Goal: Information Seeking & Learning: Learn about a topic

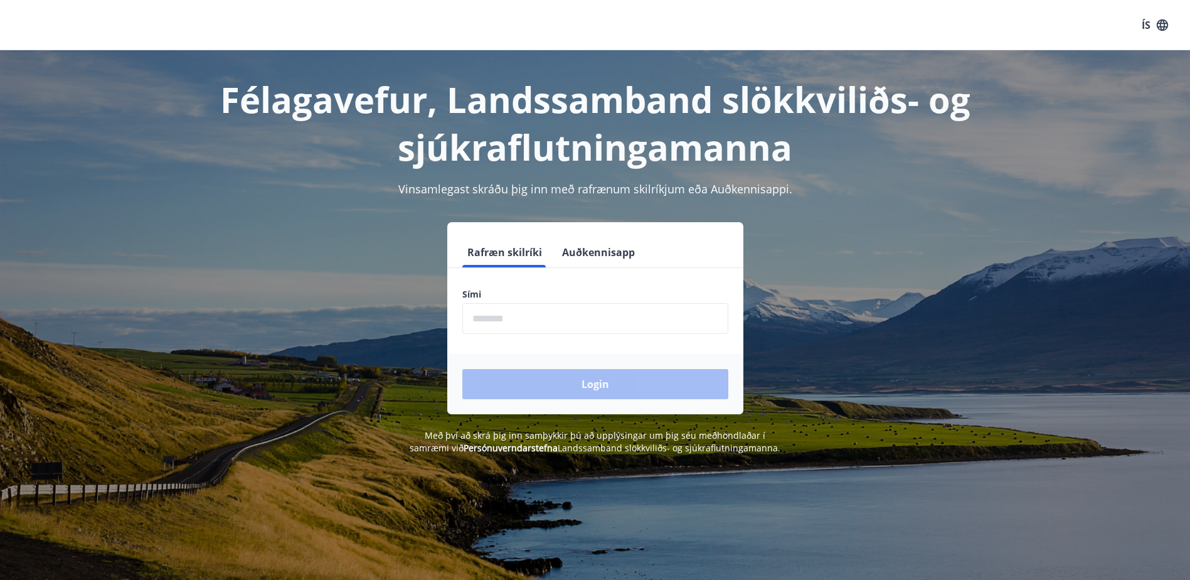
click at [552, 315] on input "phone" at bounding box center [595, 318] width 266 height 31
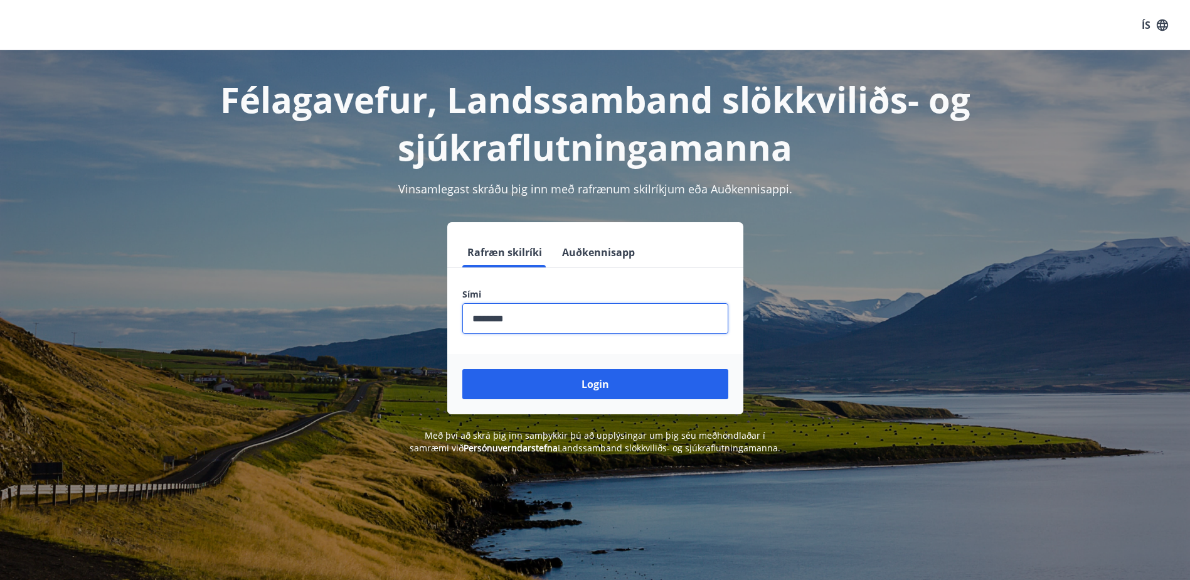
type input "********"
click at [462, 369] on button "Login" at bounding box center [595, 384] width 266 height 30
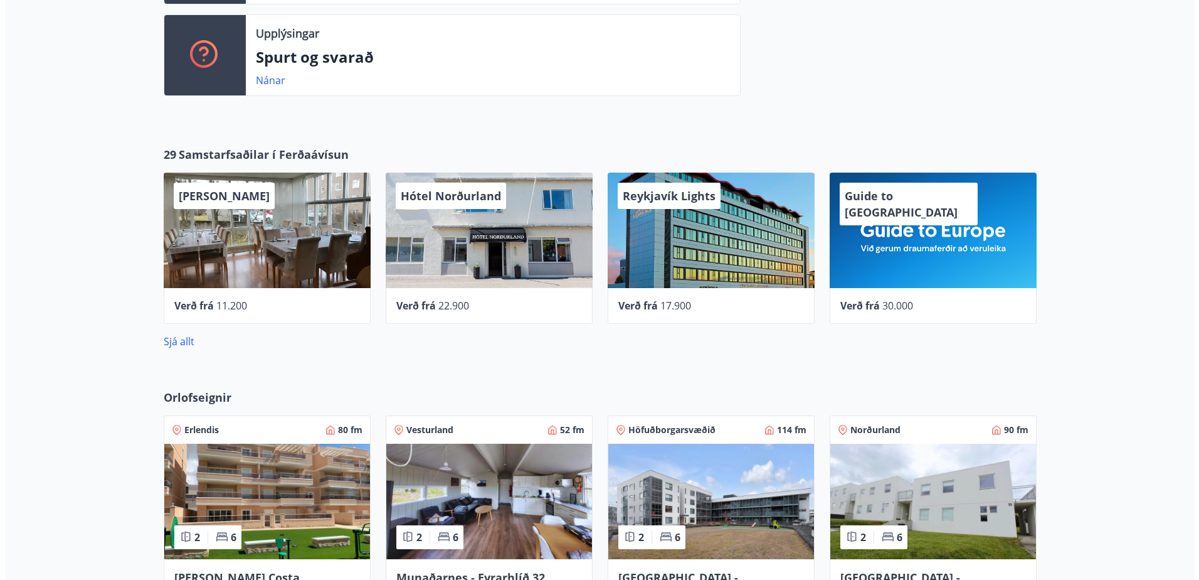
scroll to position [502, 0]
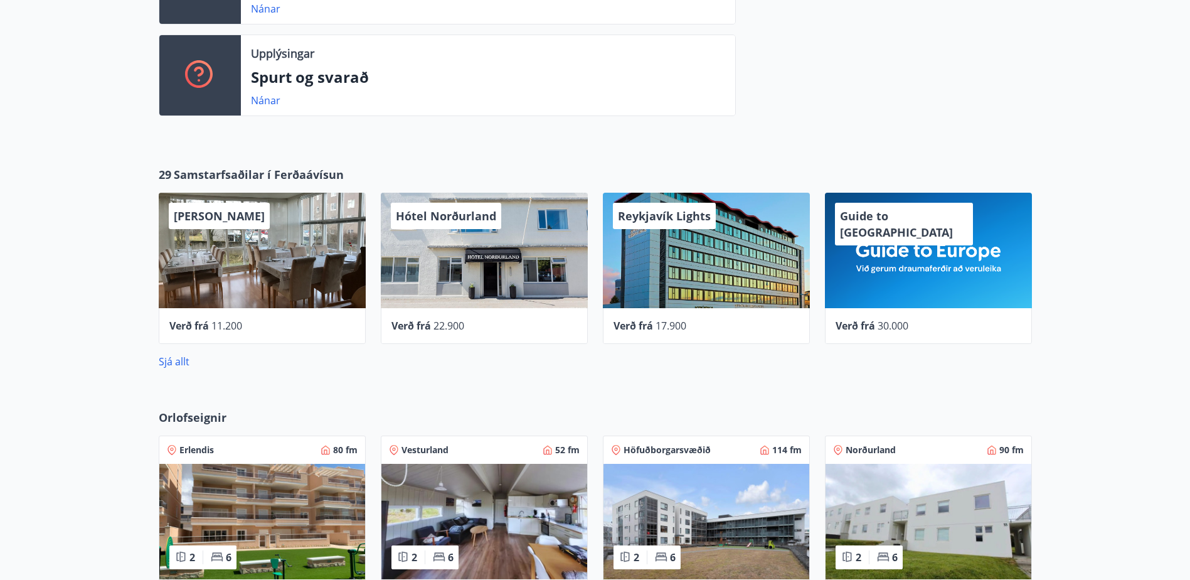
click at [243, 206] on div "Alba gistiheimili" at bounding box center [219, 216] width 101 height 26
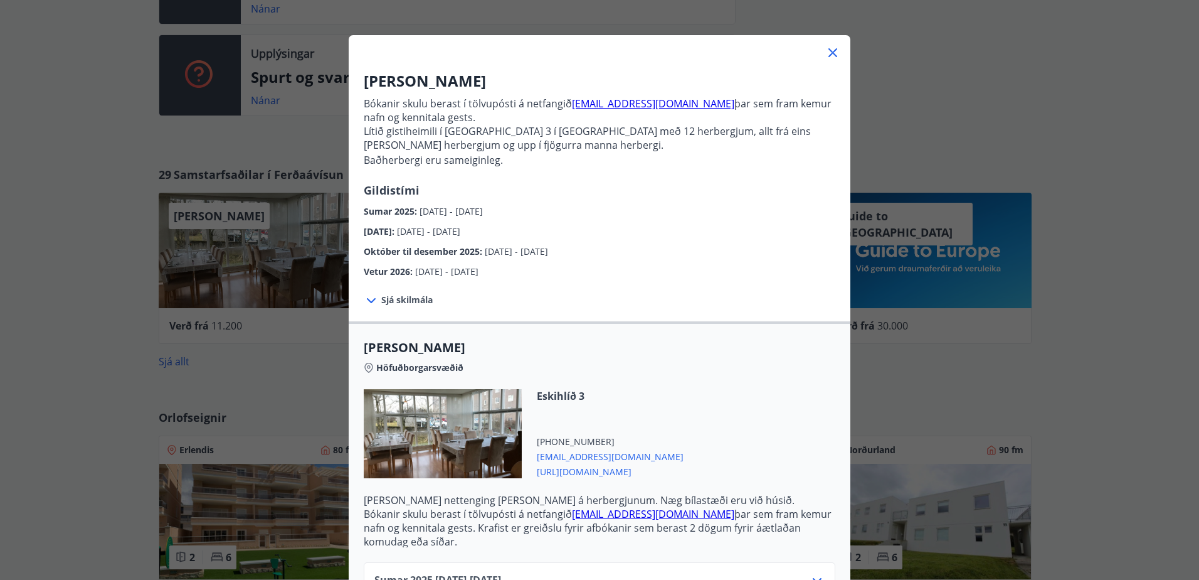
scroll to position [37, 0]
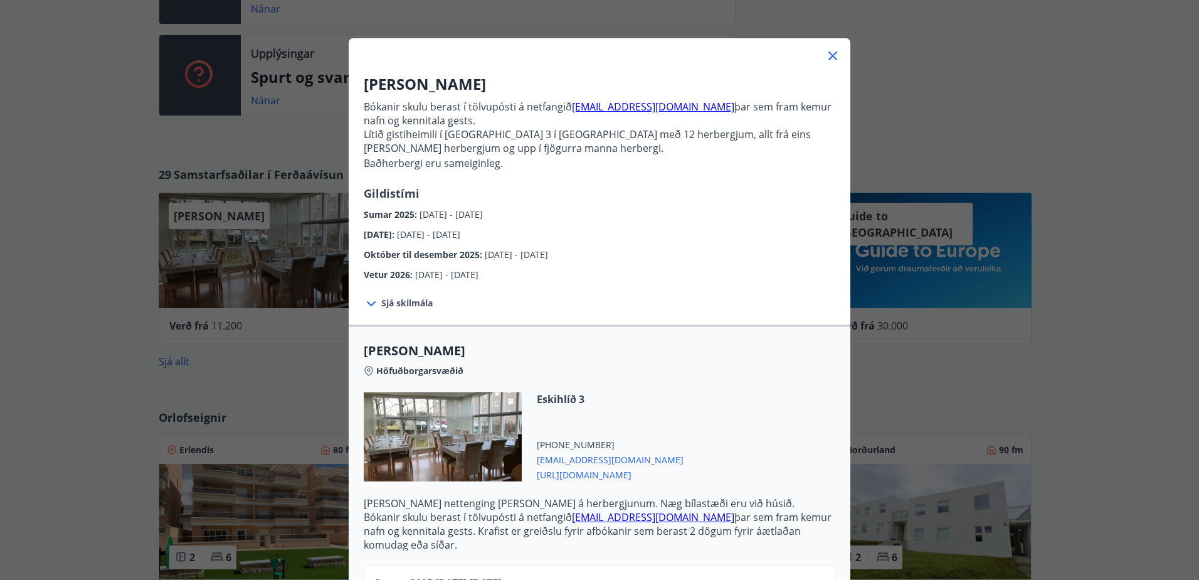
click at [828, 57] on icon at bounding box center [832, 55] width 15 height 15
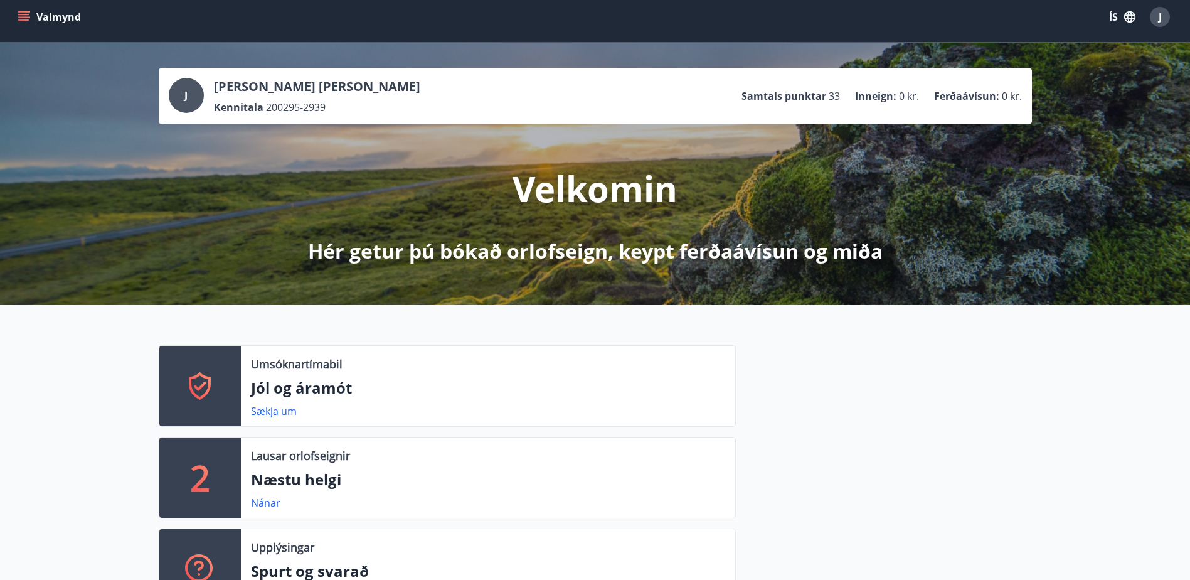
scroll to position [0, 0]
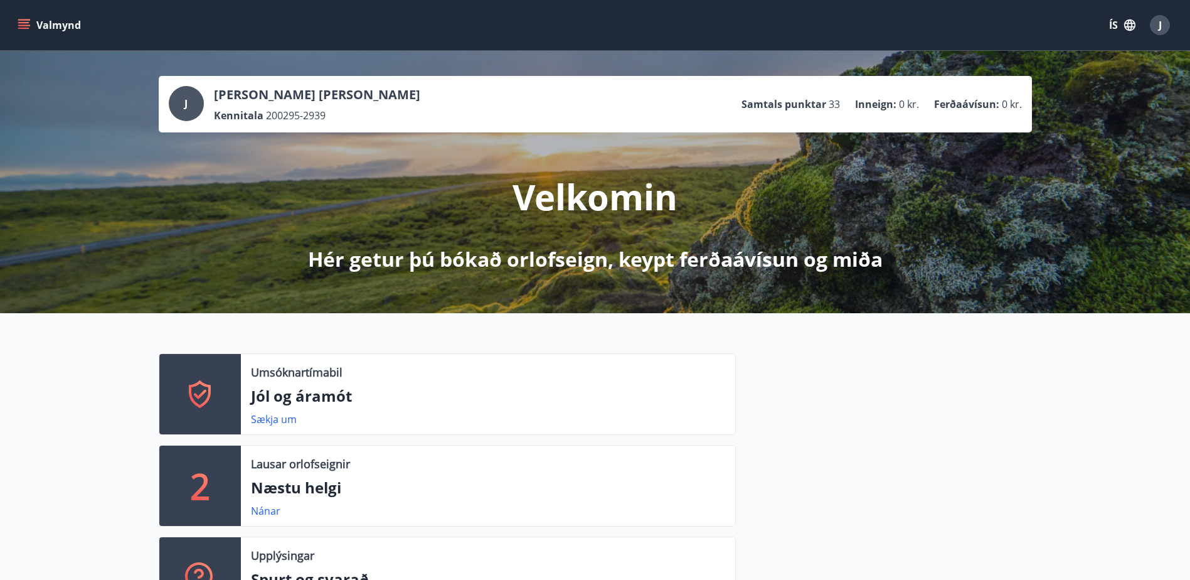
click at [28, 22] on icon "menu" at bounding box center [23, 22] width 11 height 1
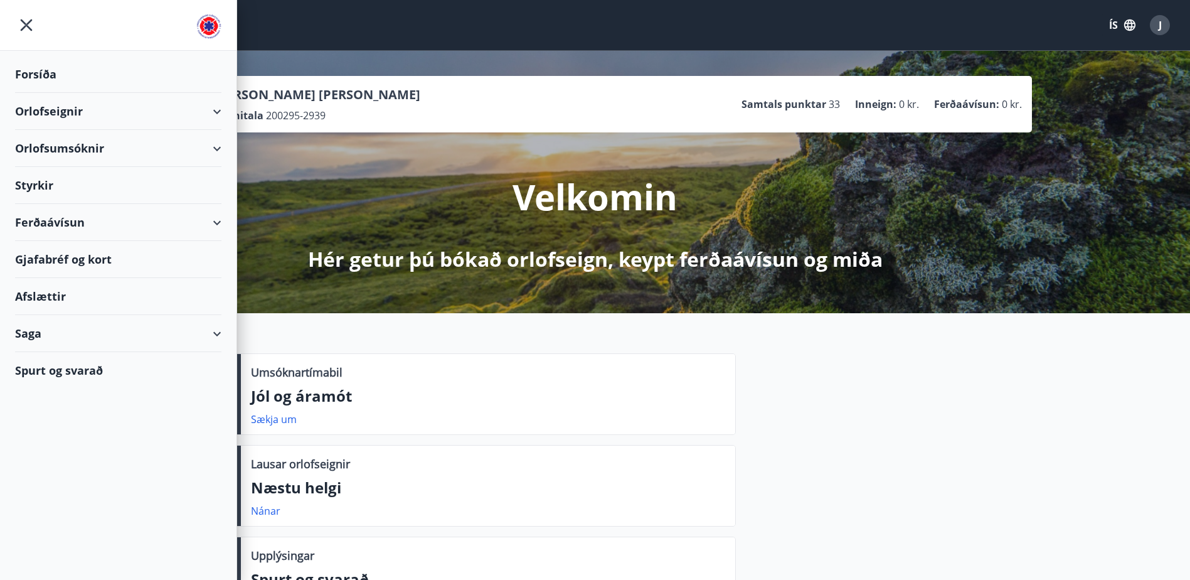
click at [28, 93] on div "Styrkir" at bounding box center [118, 74] width 206 height 37
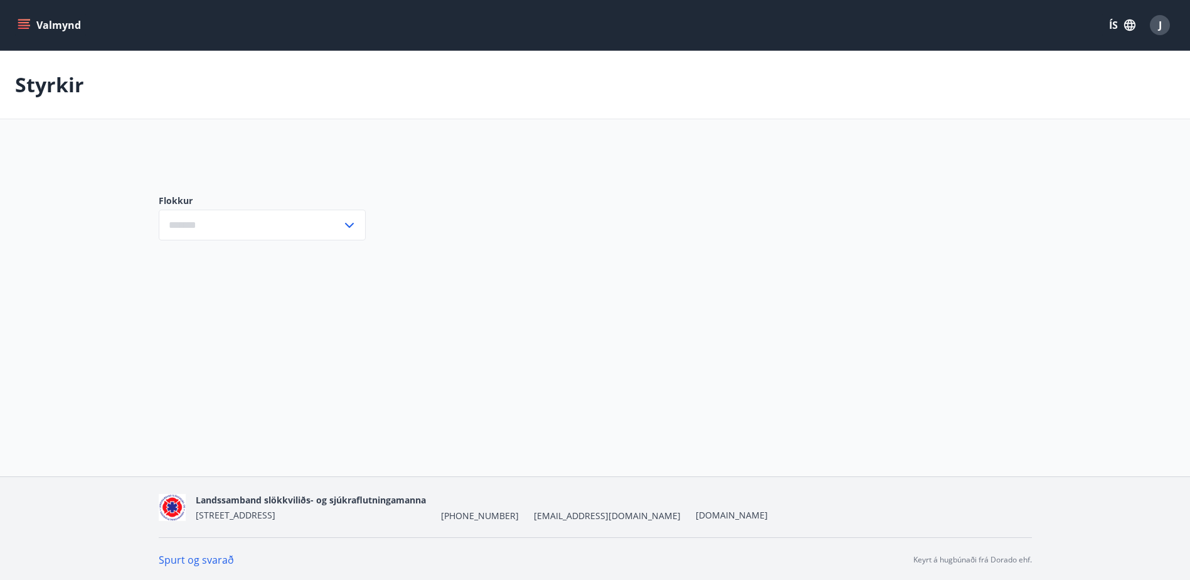
type input "***"
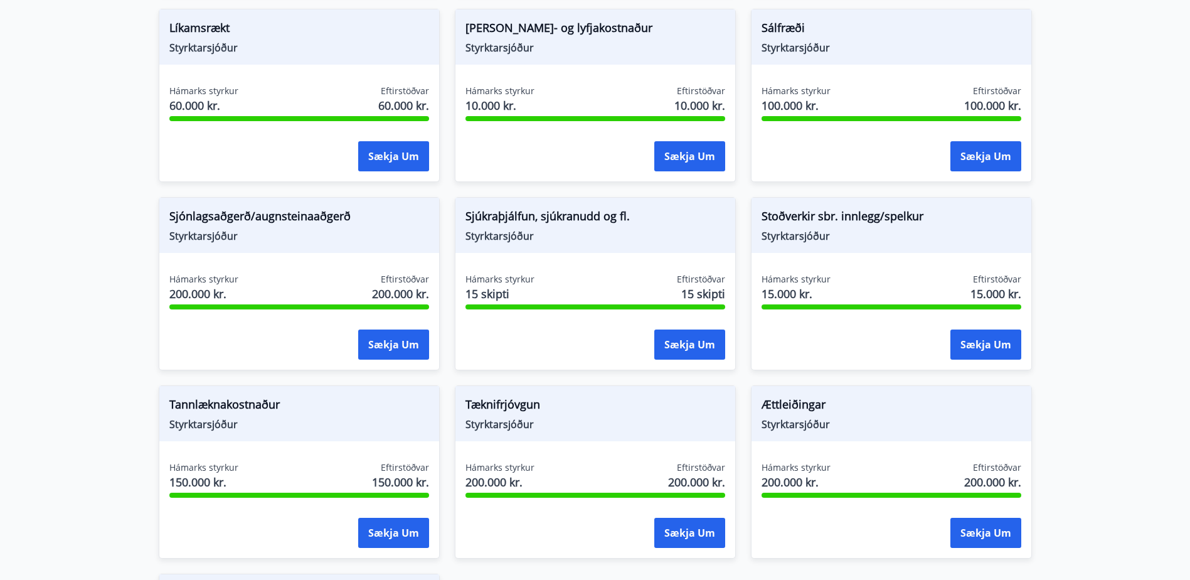
scroll to position [1479, 0]
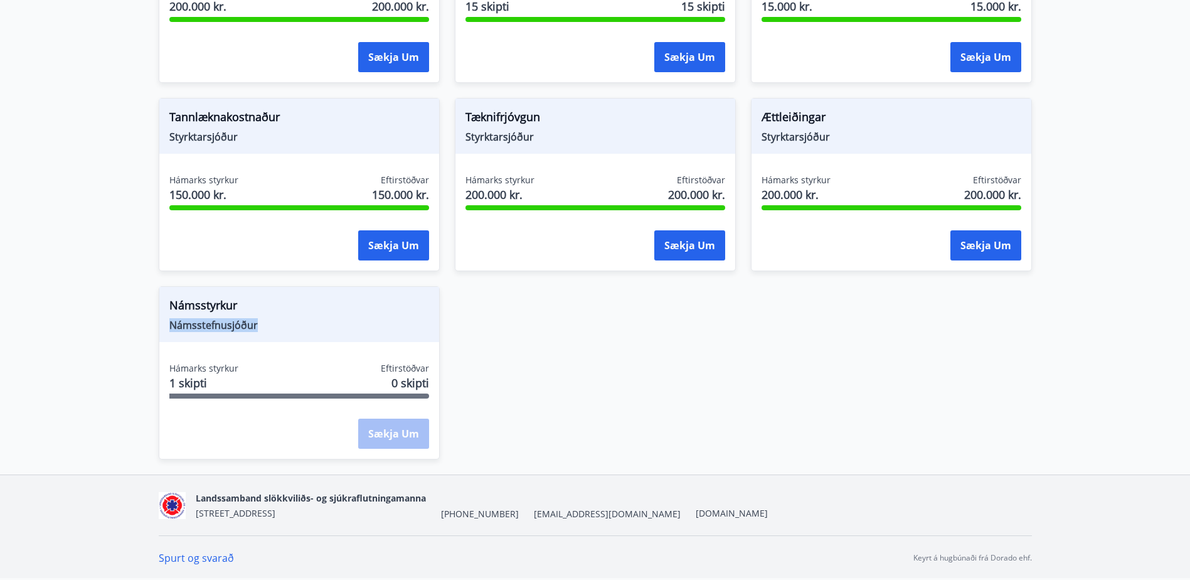
drag, startPoint x: 267, startPoint y: 334, endPoint x: 165, endPoint y: 331, distance: 102.3
click at [165, 331] on div "Námsstyrkur Námsstefnusjóður" at bounding box center [299, 314] width 280 height 55
drag, startPoint x: 165, startPoint y: 331, endPoint x: 136, endPoint y: 334, distance: 29.1
drag, startPoint x: 234, startPoint y: 383, endPoint x: 167, endPoint y: 380, distance: 66.6
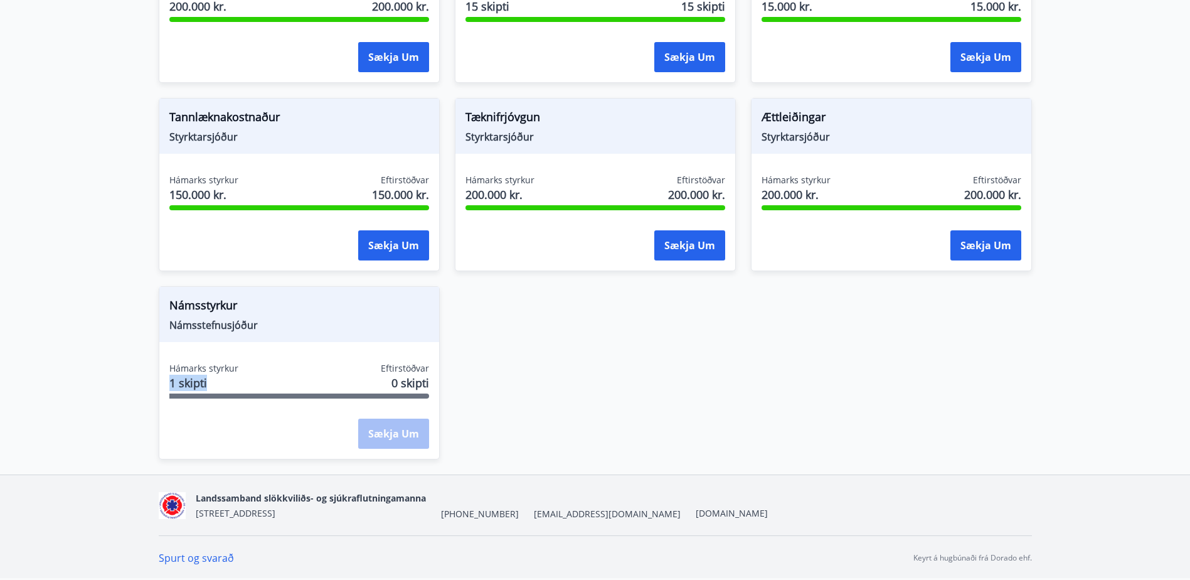
click at [167, 380] on div "Hámarks styrkur 1 skipti Eftirstöðvar 0 skipti Sækja um" at bounding box center [299, 408] width 280 height 92
drag, startPoint x: 167, startPoint y: 380, endPoint x: 140, endPoint y: 342, distance: 46.7
drag, startPoint x: 171, startPoint y: 376, endPoint x: 213, endPoint y: 389, distance: 44.5
click at [213, 389] on span "1 skipti" at bounding box center [203, 382] width 69 height 16
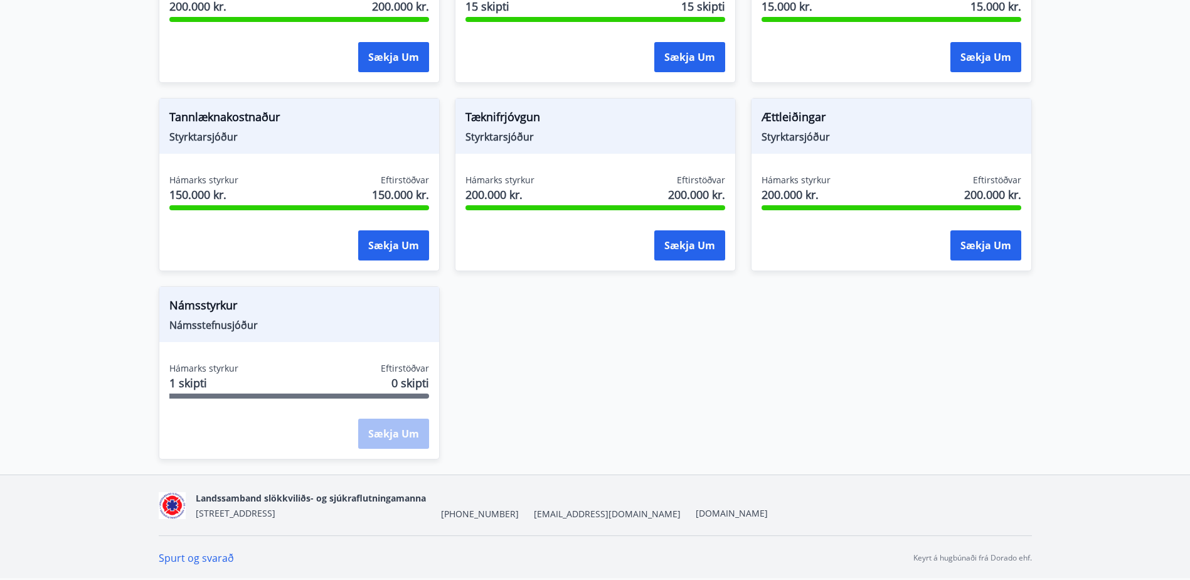
drag, startPoint x: 213, startPoint y: 389, endPoint x: 240, endPoint y: 397, distance: 28.2
click at [240, 397] on div at bounding box center [299, 395] width 260 height 5
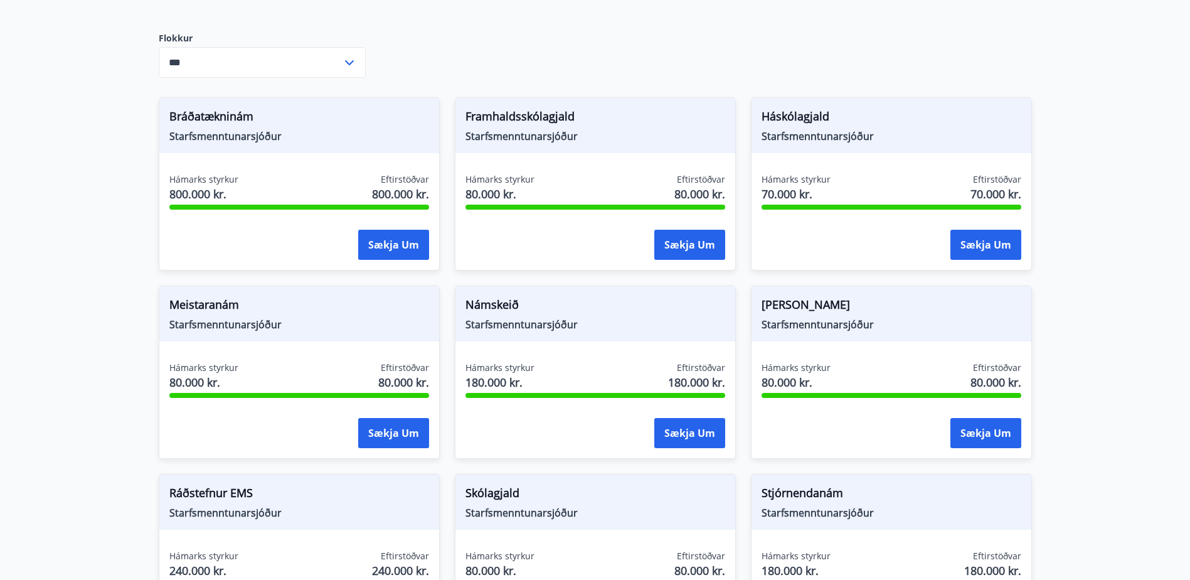
scroll to position [0, 0]
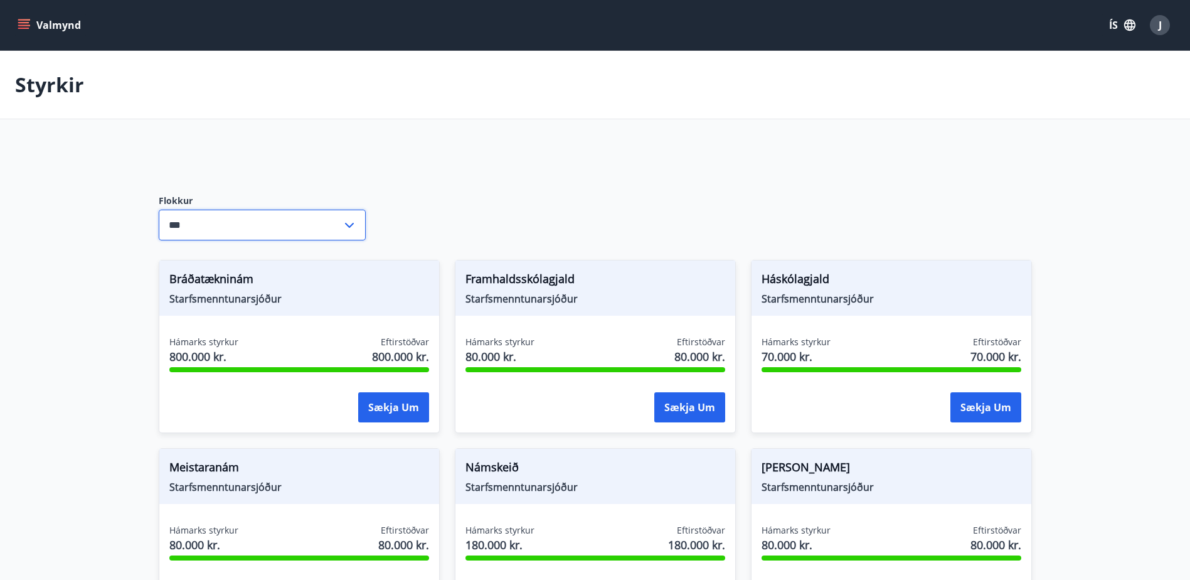
click at [334, 218] on input "***" at bounding box center [250, 224] width 183 height 31
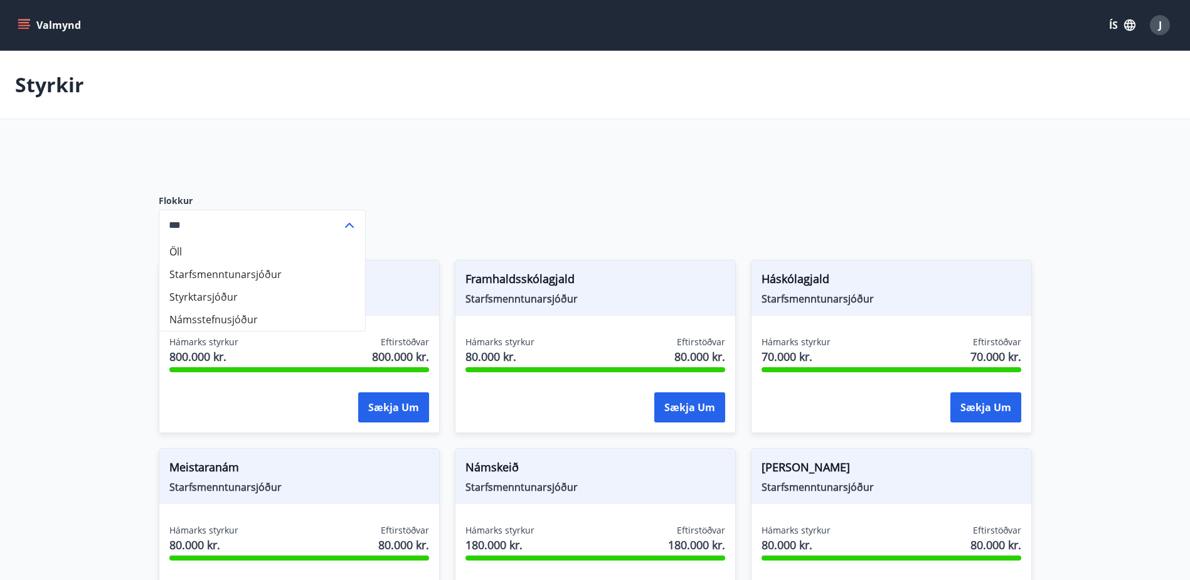
click at [334, 218] on input "***" at bounding box center [250, 224] width 183 height 31
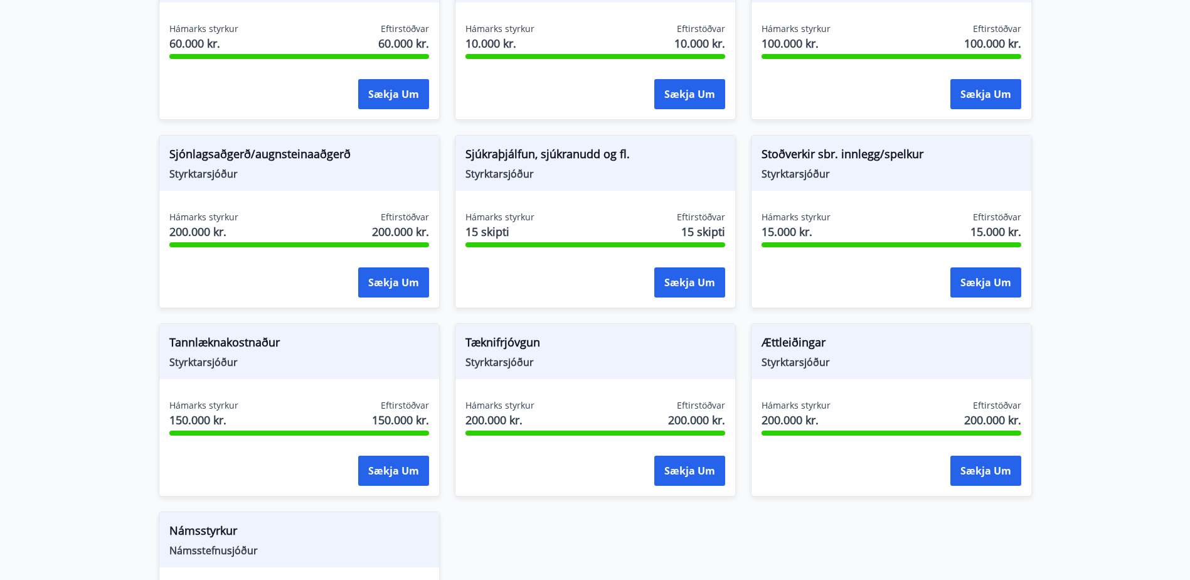
scroll to position [1228, 0]
